Goal: Navigation & Orientation: Find specific page/section

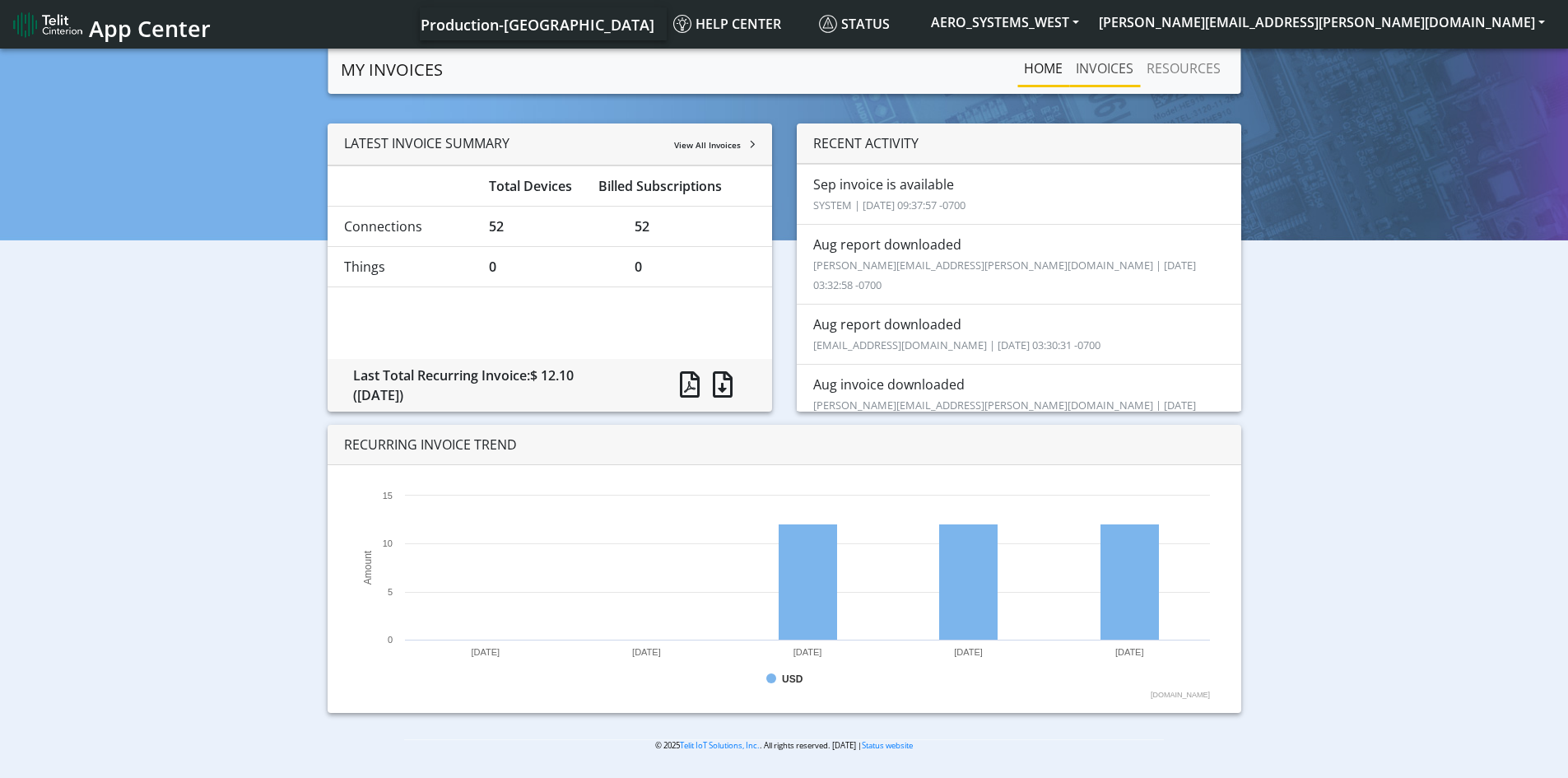
click at [1098, 56] on link "INVOICES" at bounding box center [1104, 68] width 70 height 32
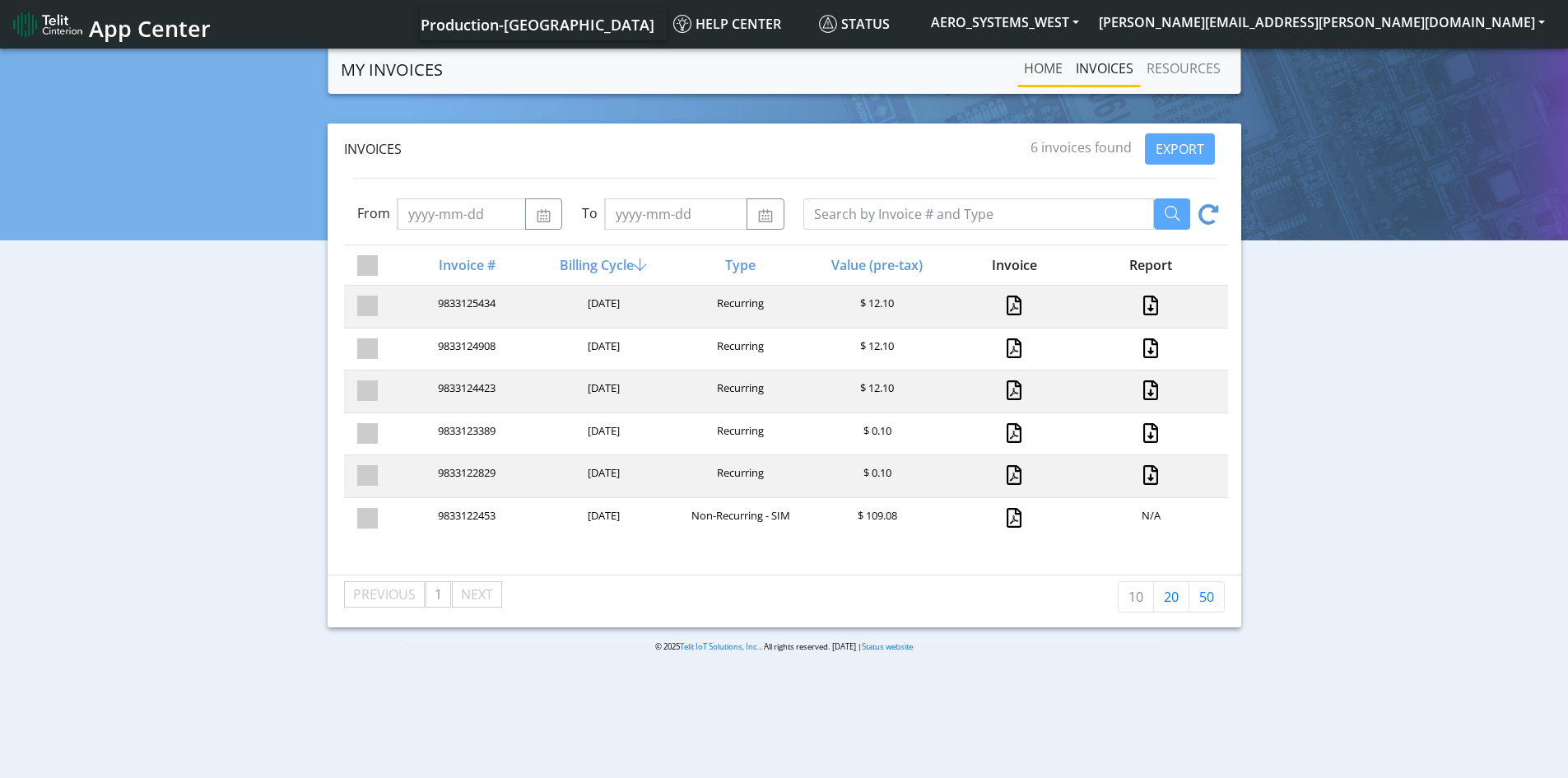
click at [1041, 71] on link "Home" at bounding box center [1043, 68] width 52 height 32
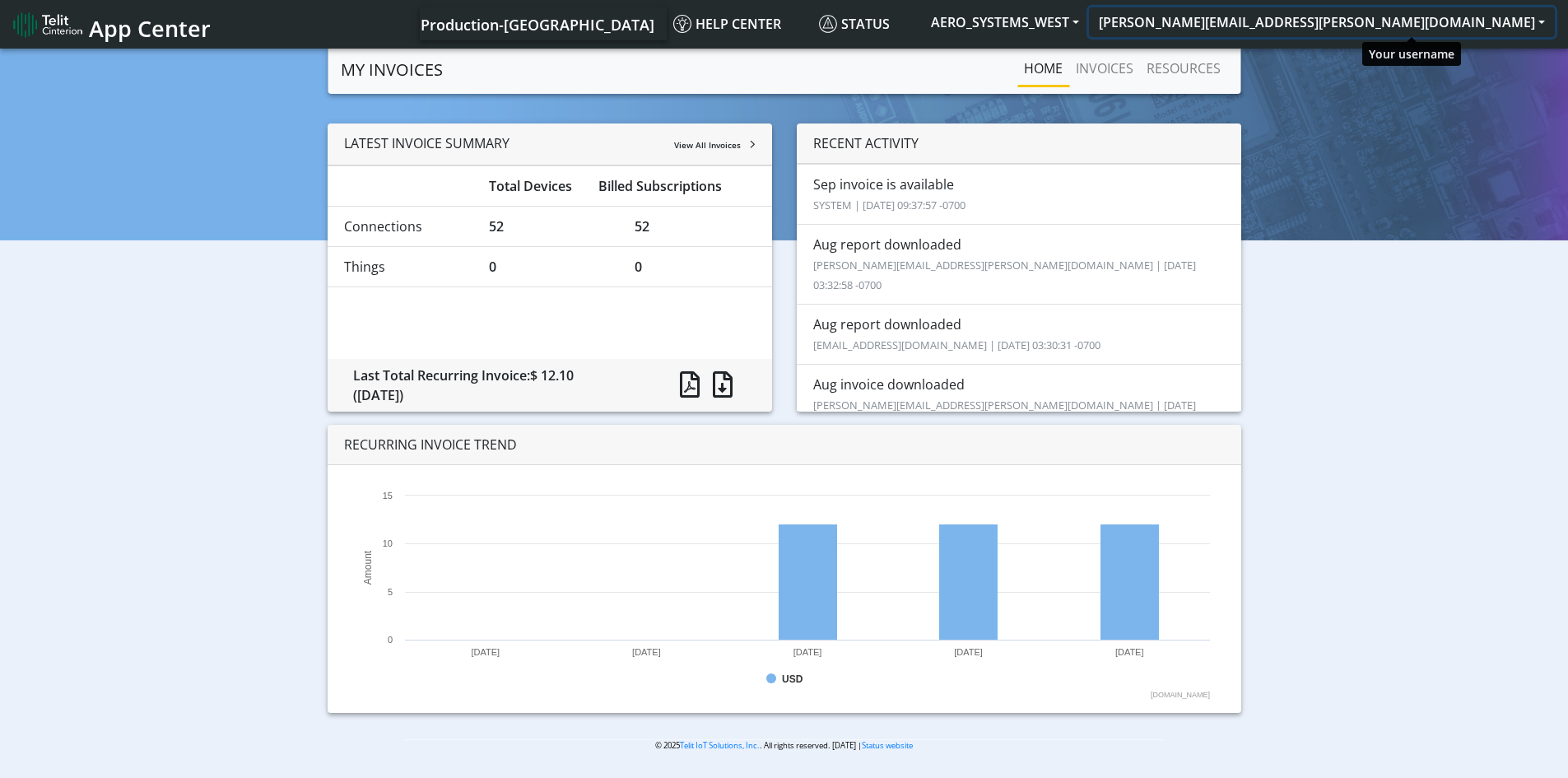
click at [1525, 20] on button "[PERSON_NAME][EMAIL_ADDRESS][PERSON_NAME][DOMAIN_NAME]" at bounding box center [1321, 22] width 465 height 30
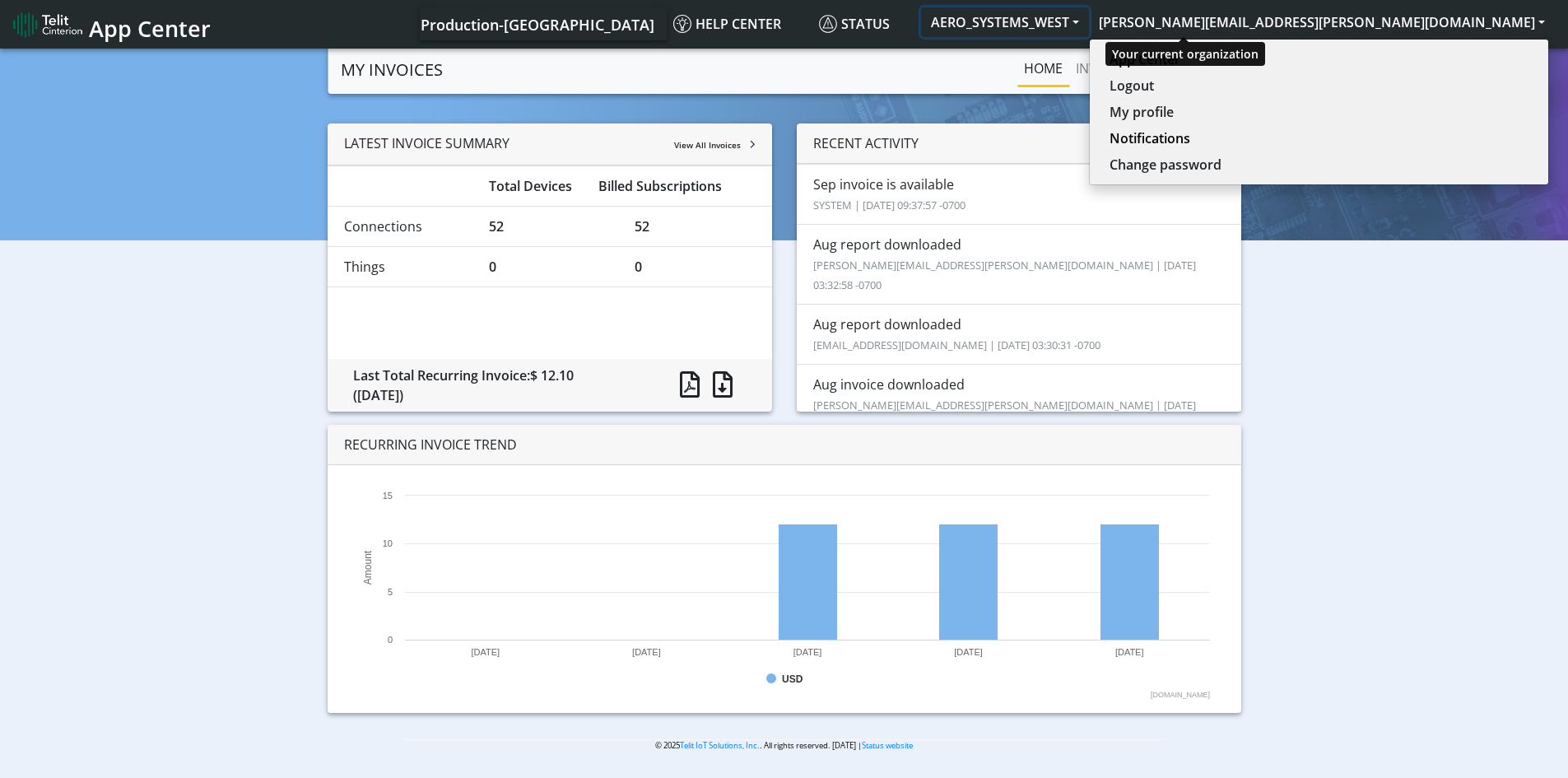
click at [1089, 32] on button "AERO_SYSTEMS_WEST" at bounding box center [1004, 22] width 168 height 30
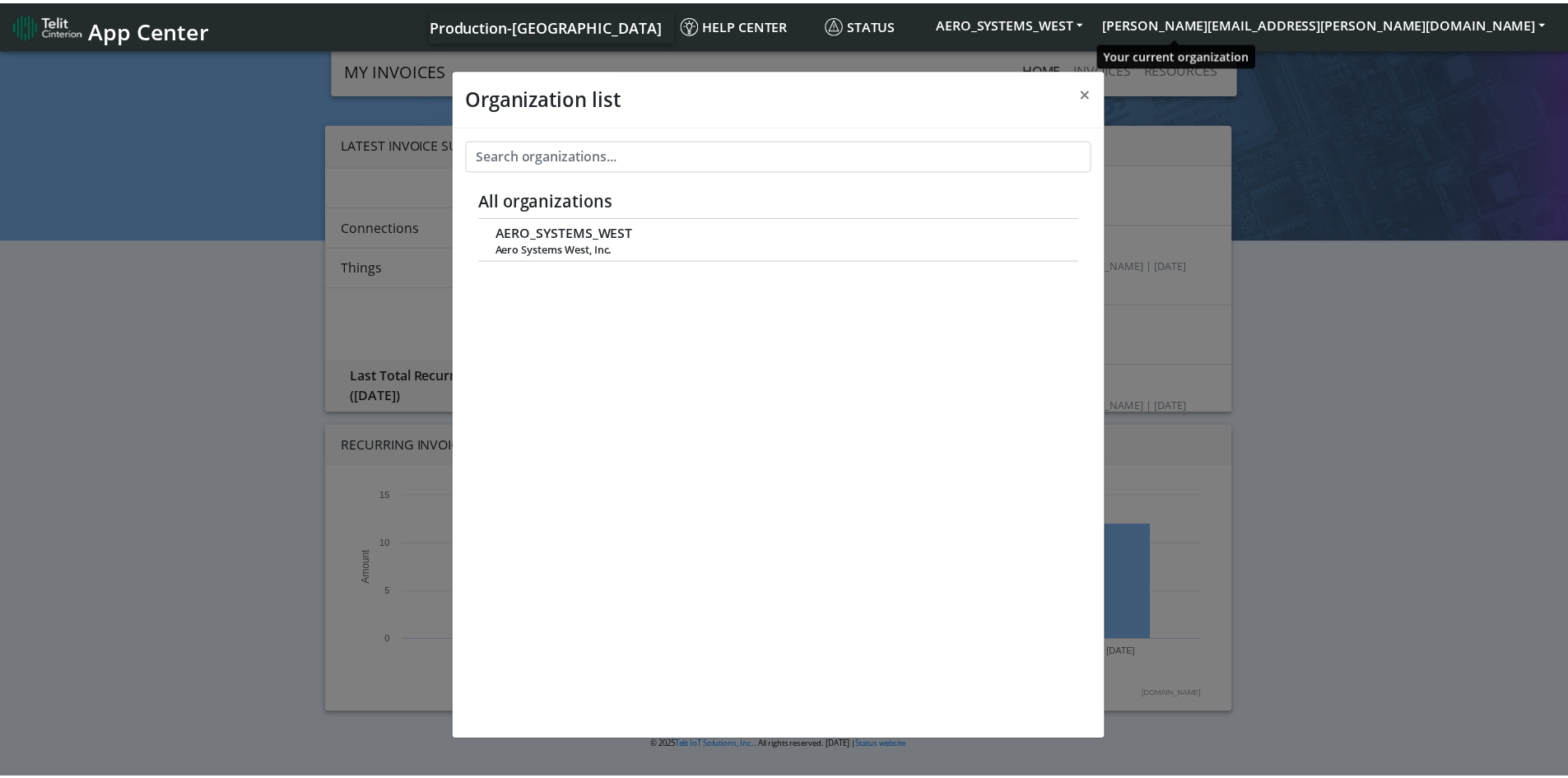
scroll to position [6, 0]
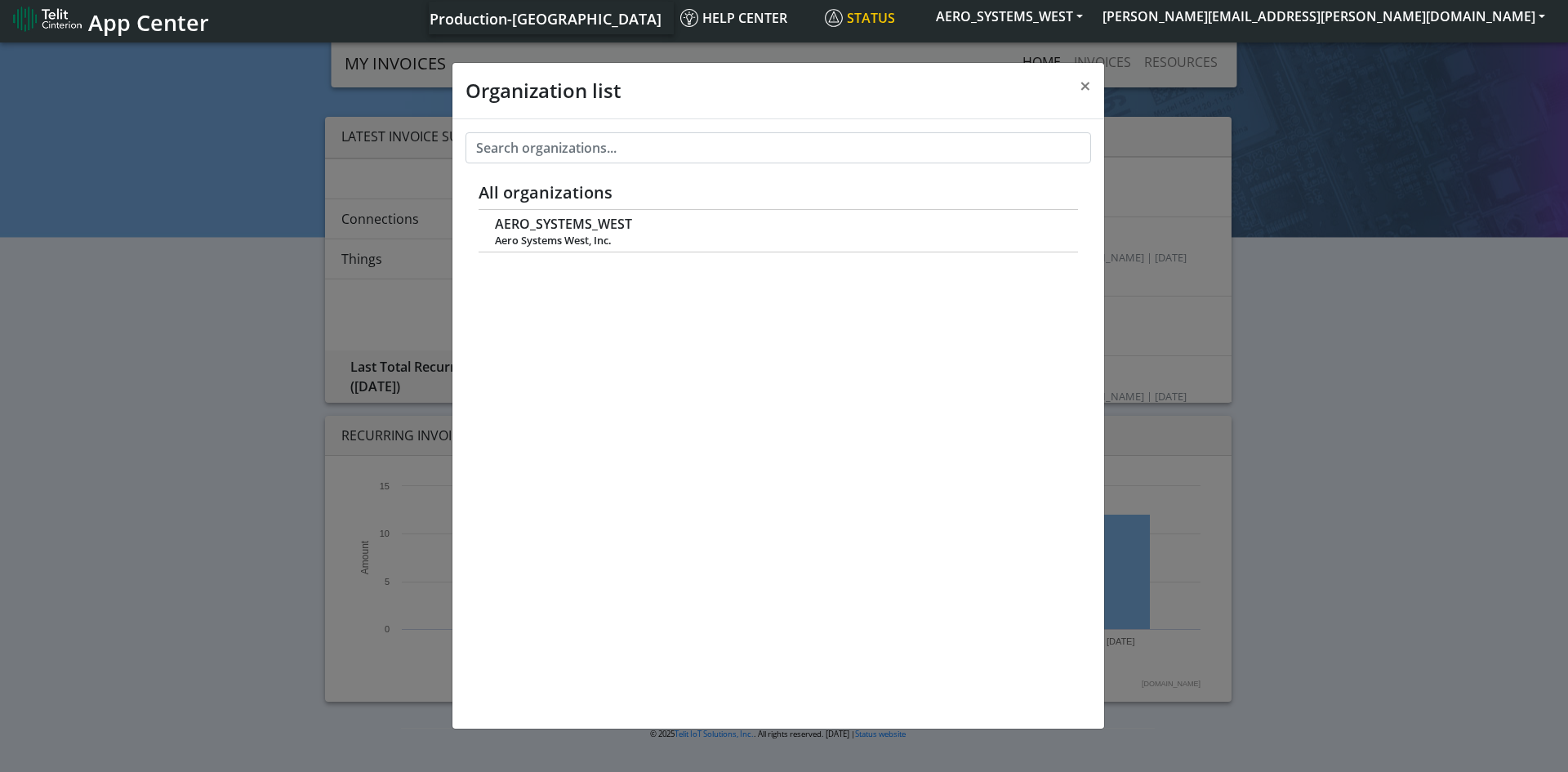
click at [926, 30] on link "Status" at bounding box center [871, 17] width 108 height 32
click at [317, 135] on div "Organization list × All organizations AERO_SYSTEMS_WEST Aero Systems West, Inc." at bounding box center [784, 406] width 1568 height 732
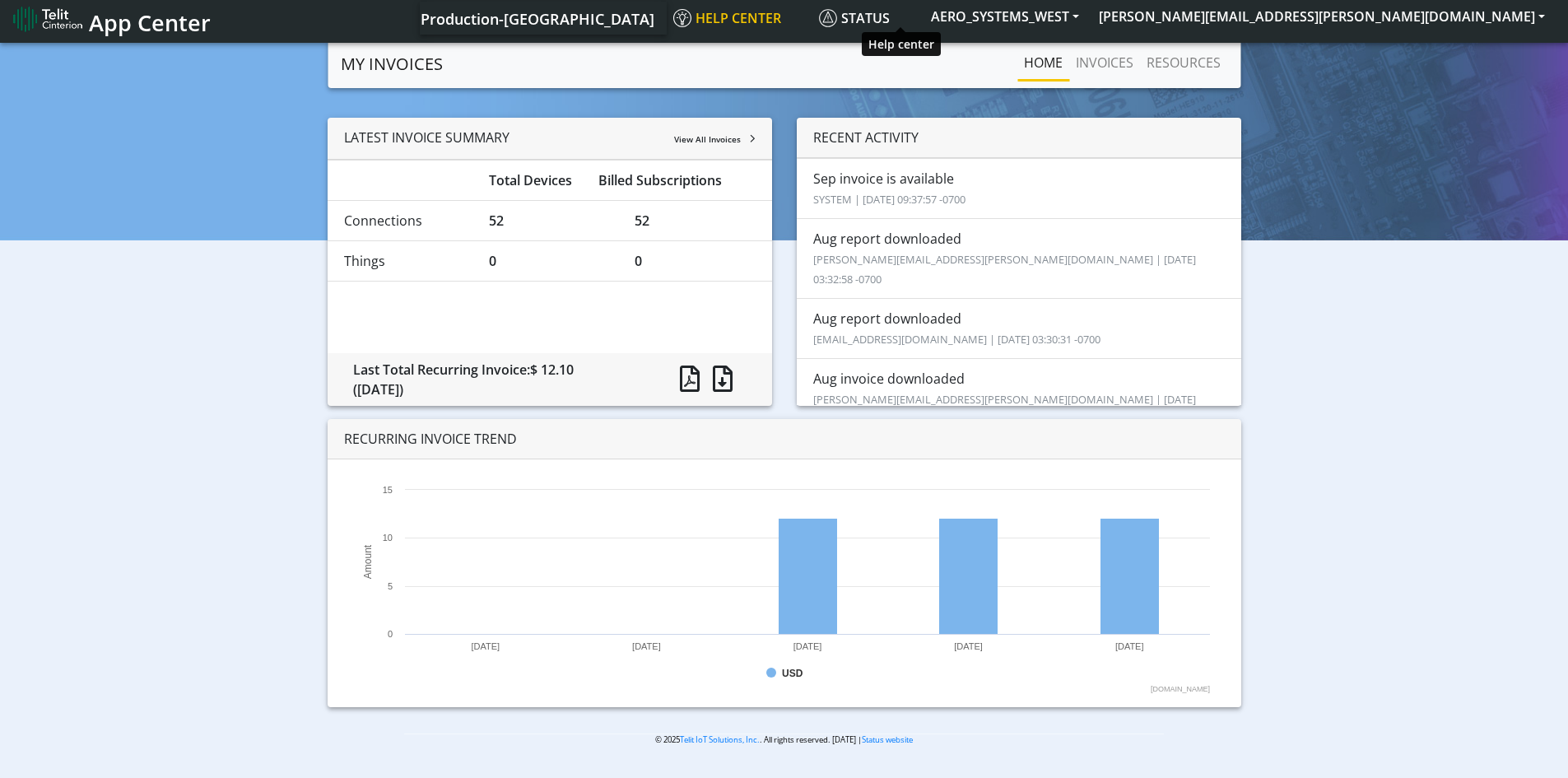
click at [781, 19] on span "Help center" at bounding box center [727, 19] width 108 height 19
click at [655, 17] on span "Production-[GEOGRAPHIC_DATA]" at bounding box center [537, 19] width 234 height 19
click at [170, 22] on span "App Center" at bounding box center [149, 22] width 121 height 31
